Goal: Transaction & Acquisition: Purchase product/service

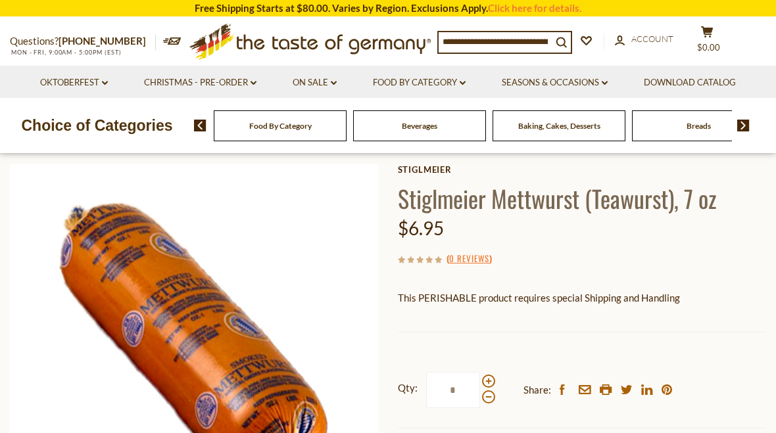
scroll to position [50, 0]
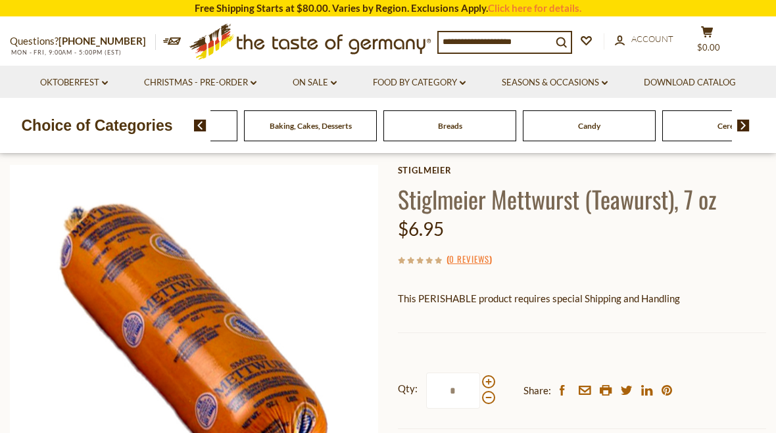
click at [98, 122] on div "Beverages" at bounding box center [31, 125] width 133 height 31
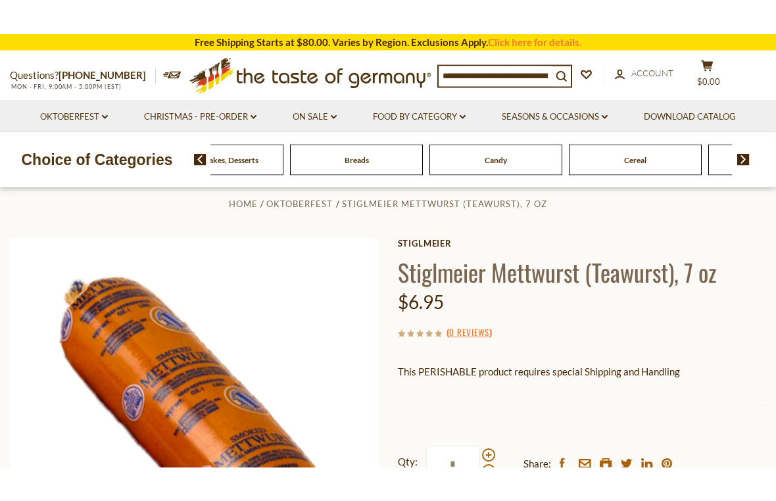
scroll to position [0, 0]
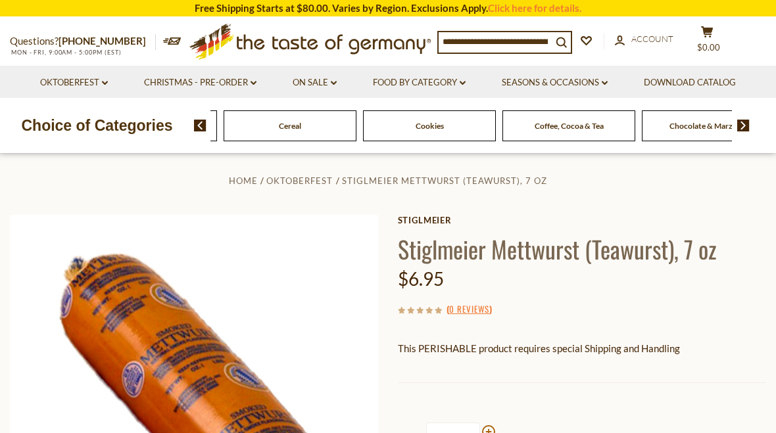
click at [750, 121] on img at bounding box center [743, 126] width 12 height 12
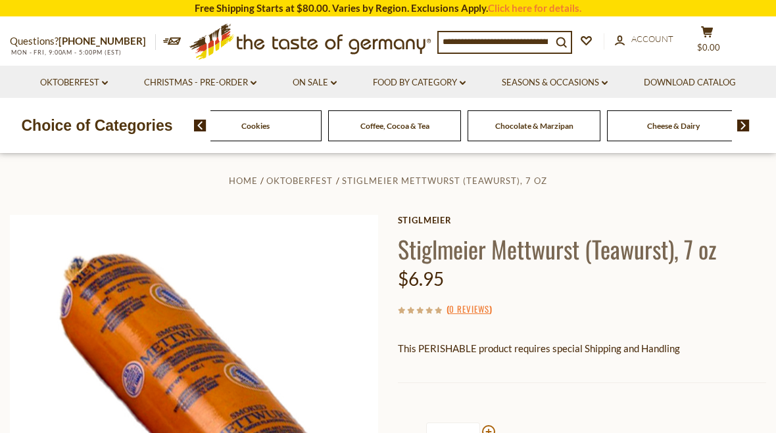
click at [753, 122] on div "Food By Category Beverages Baking, Cakes, Desserts Breads Candy Cereal Cookies …" at bounding box center [485, 126] width 582 height 32
click at [748, 128] on img at bounding box center [743, 126] width 12 height 12
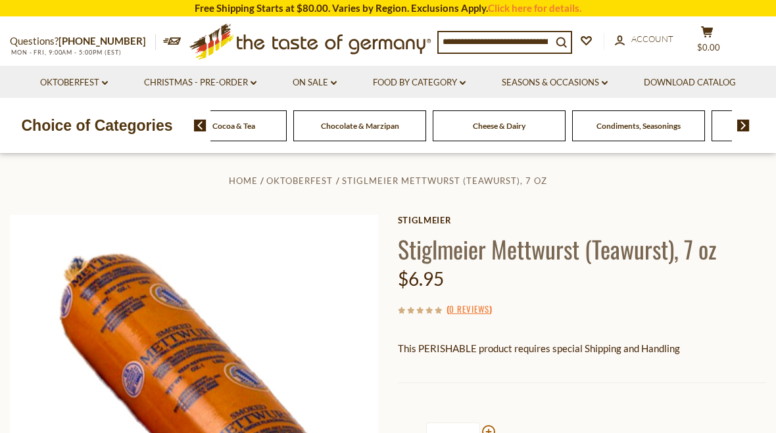
click at [749, 130] on img at bounding box center [743, 126] width 12 height 12
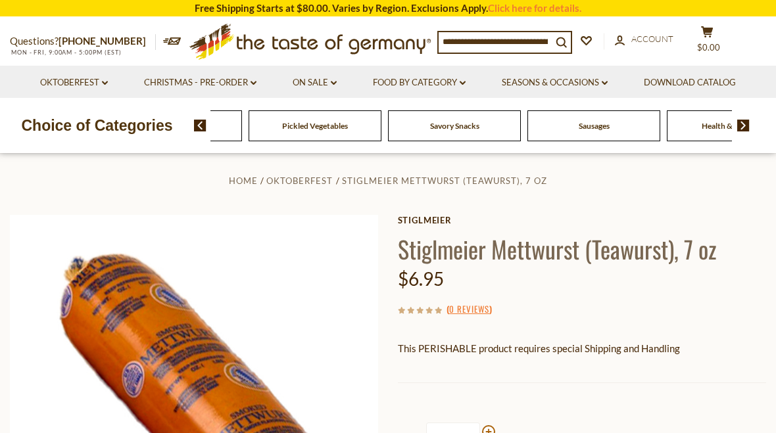
click at [608, 124] on div "Food By Category Beverages Baking, Cakes, Desserts Breads Candy Cereal Cookies …" at bounding box center [470, 125] width 521 height 31
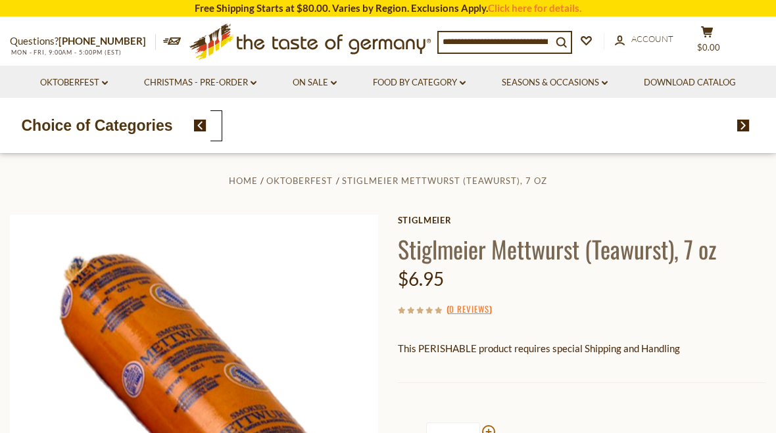
click at [318, 82] on link "On Sale dropdown_arrow" at bounding box center [315, 83] width 44 height 14
click at [310, 122] on link "All On Sale" at bounding box center [308, 117] width 47 height 12
